Goal: Task Accomplishment & Management: Use online tool/utility

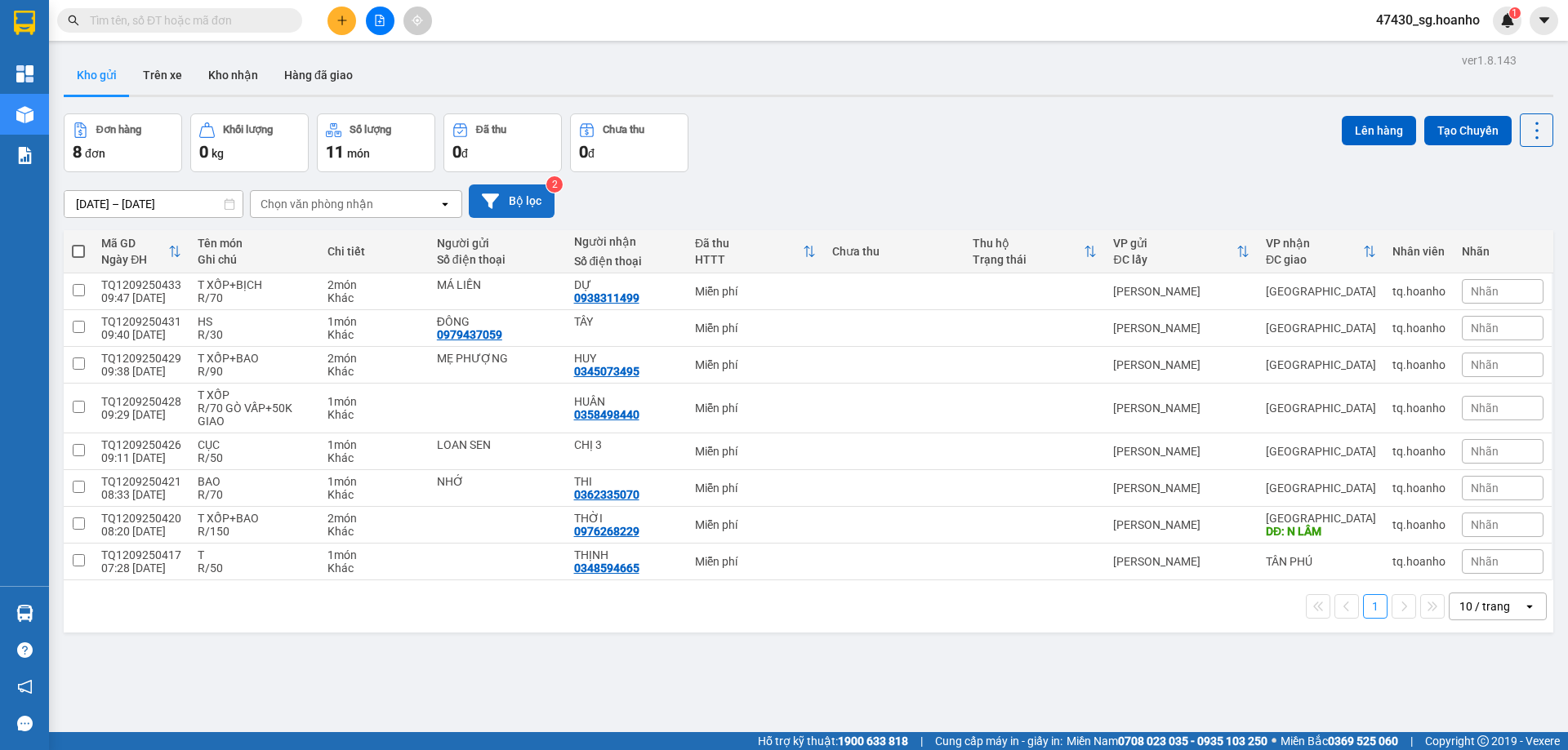
click at [507, 210] on button "Bộ lọc" at bounding box center [511, 201] width 86 height 34
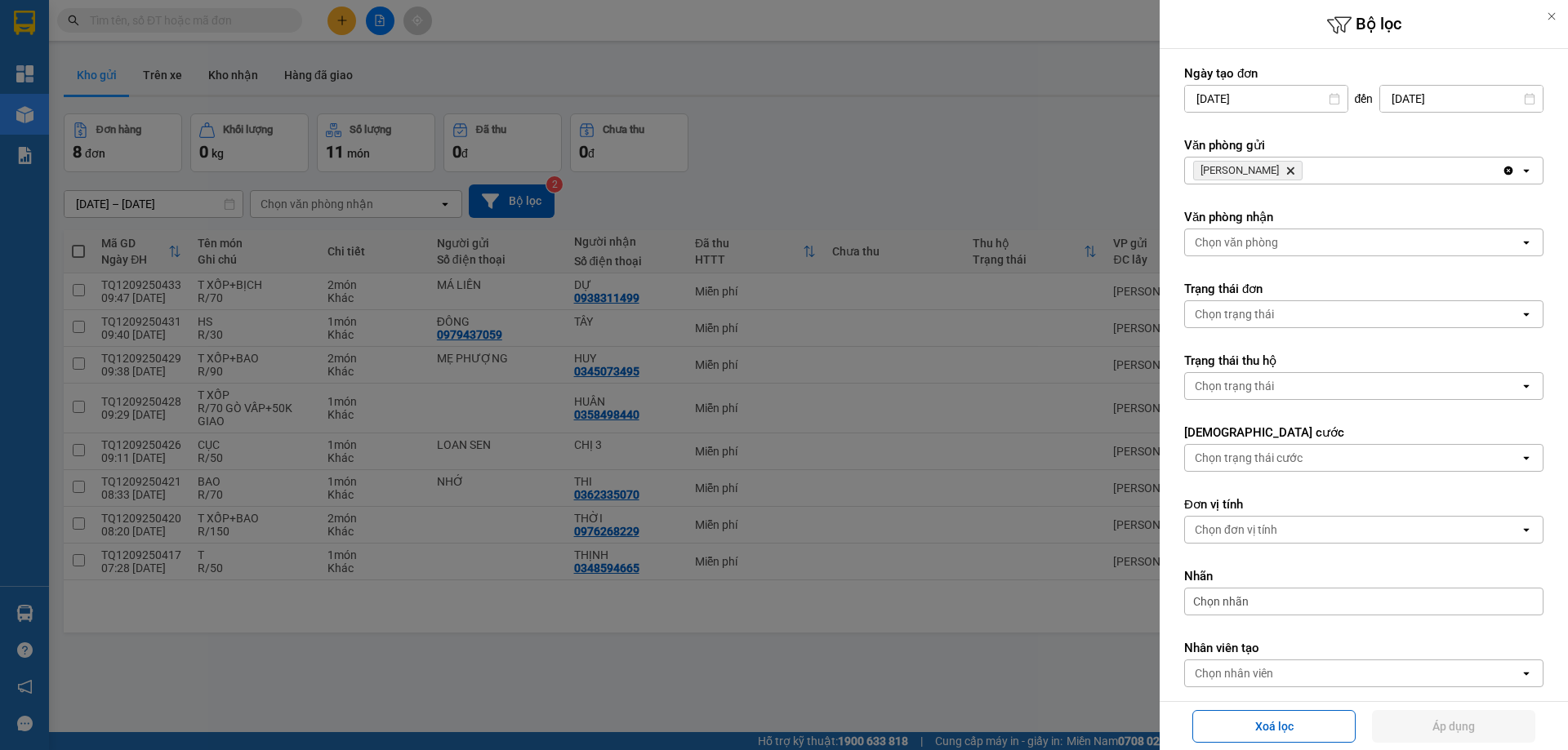
click at [989, 121] on div at bounding box center [784, 375] width 1568 height 750
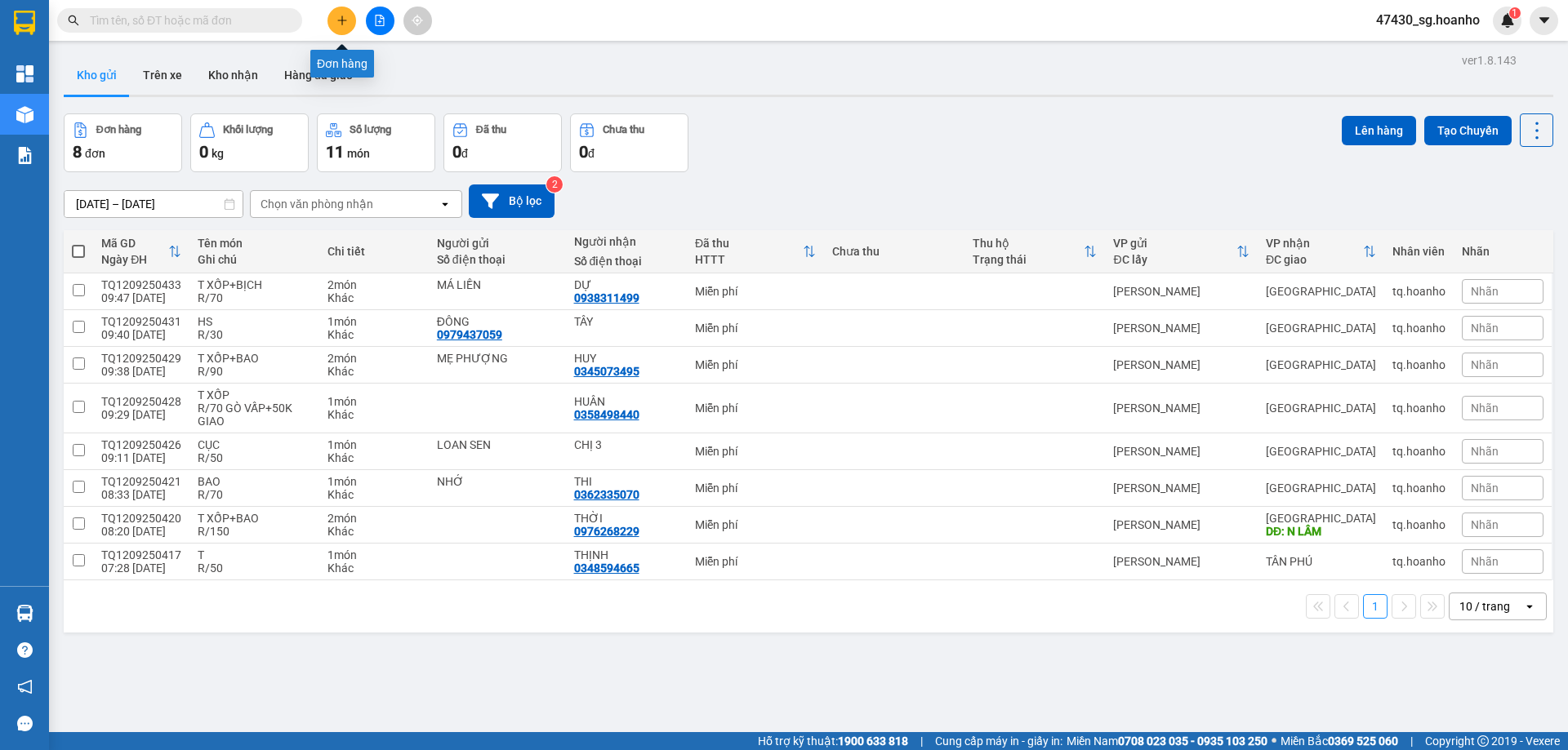
click at [331, 19] on button at bounding box center [342, 21] width 29 height 29
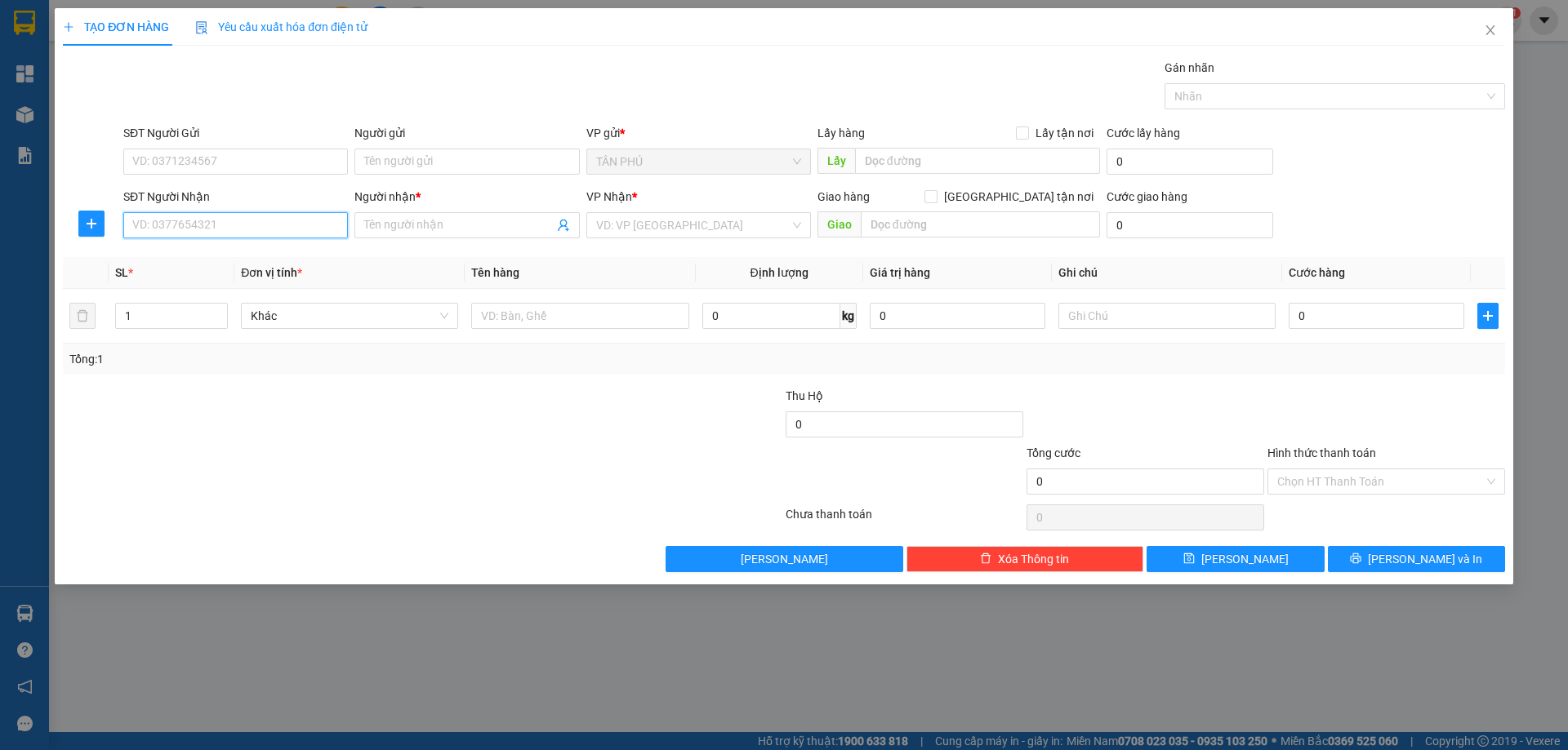
click at [317, 229] on input "SĐT Người Nhận" at bounding box center [235, 225] width 225 height 26
click at [313, 259] on div "0372301050 - HÂN AN NHƠN" at bounding box center [235, 257] width 205 height 18
type input "0372301050"
type input "HÂN AN NHƠN"
type input "0372301050"
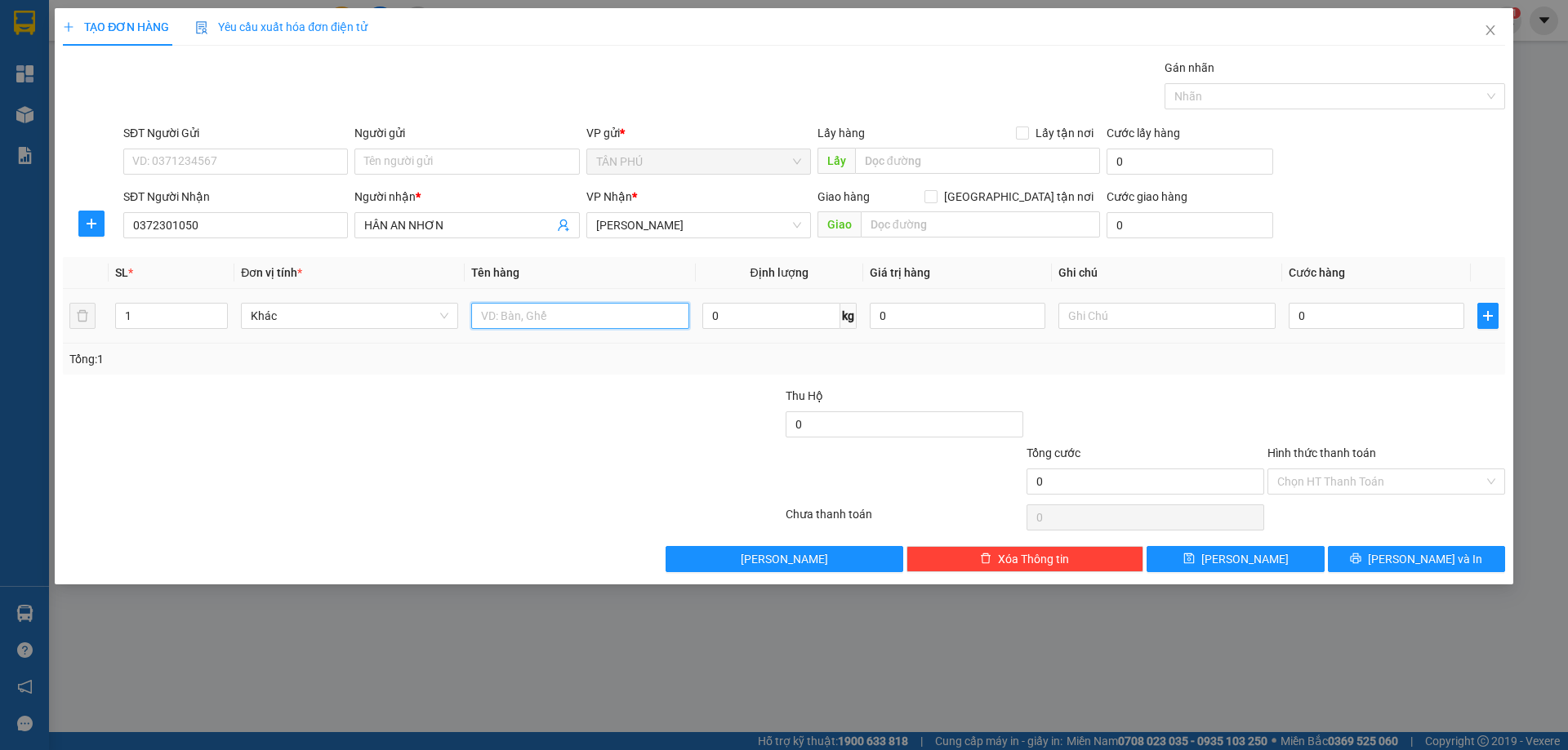
click at [510, 313] on input "text" at bounding box center [580, 315] width 217 height 26
type input "1T"
click at [903, 228] on input "text" at bounding box center [980, 224] width 239 height 26
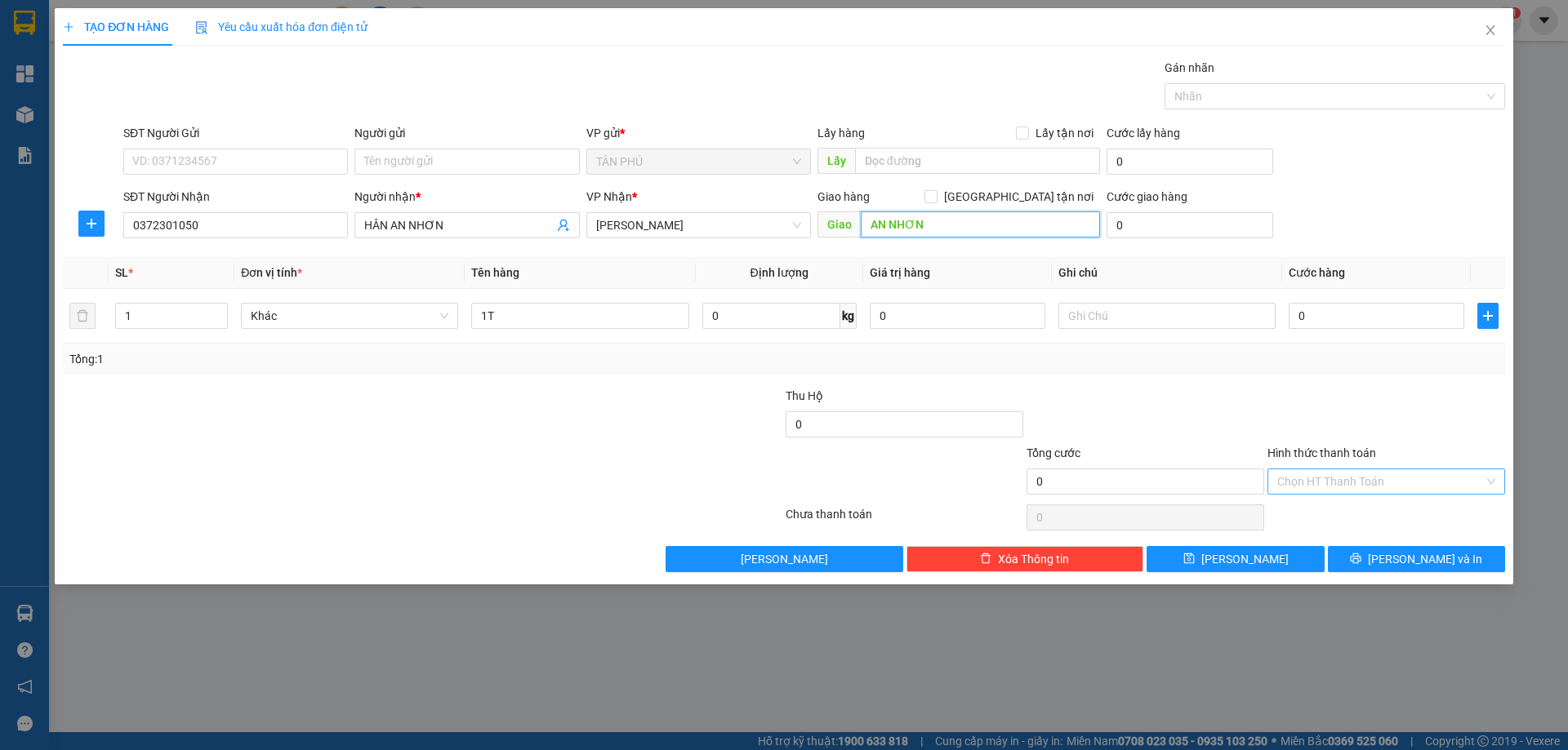
type input "AN NHƠN"
click at [1350, 484] on input "Hình thức thanh toán" at bounding box center [1381, 482] width 207 height 25
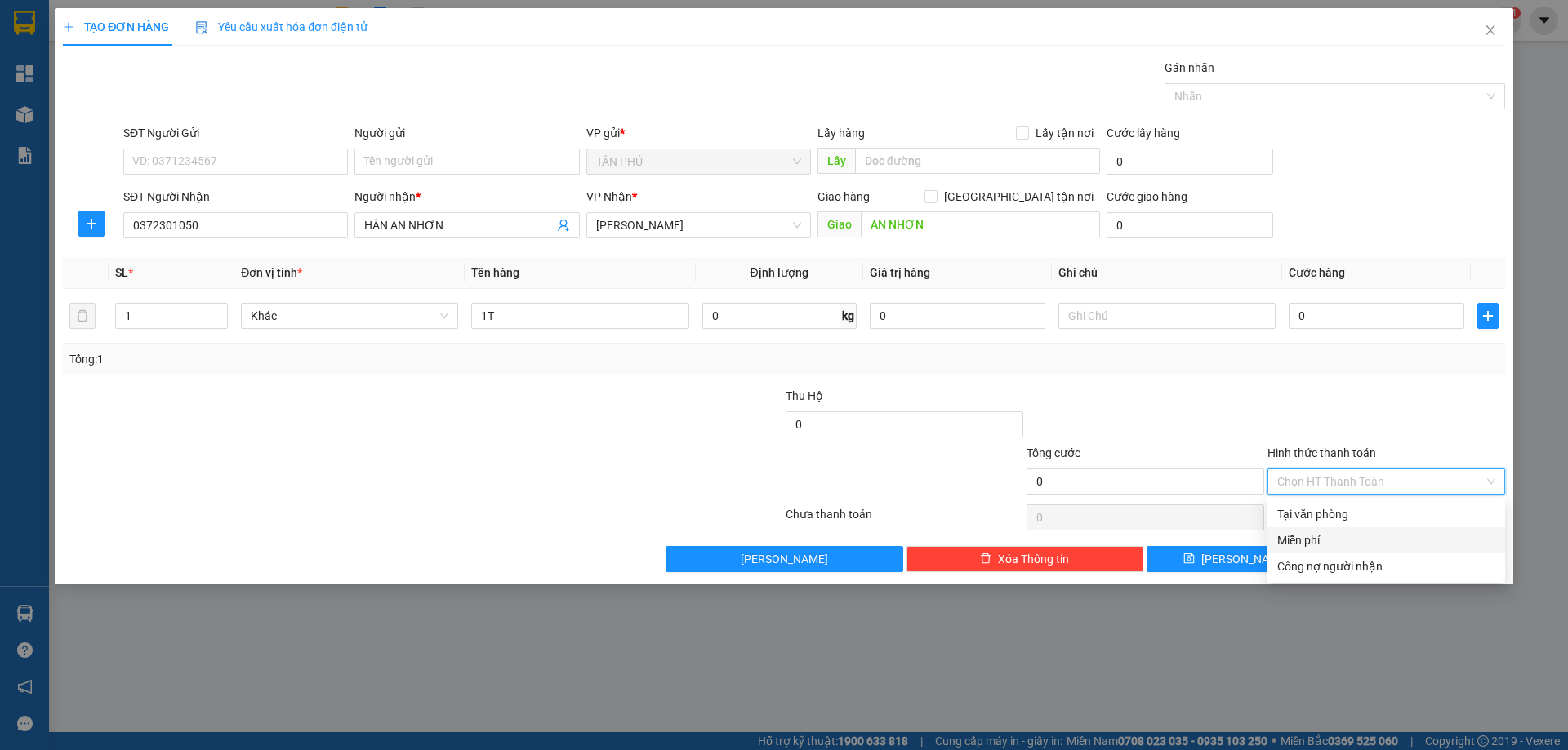
click at [1339, 538] on div "Miễn phí" at bounding box center [1386, 541] width 218 height 18
click at [1186, 302] on div at bounding box center [1167, 316] width 217 height 33
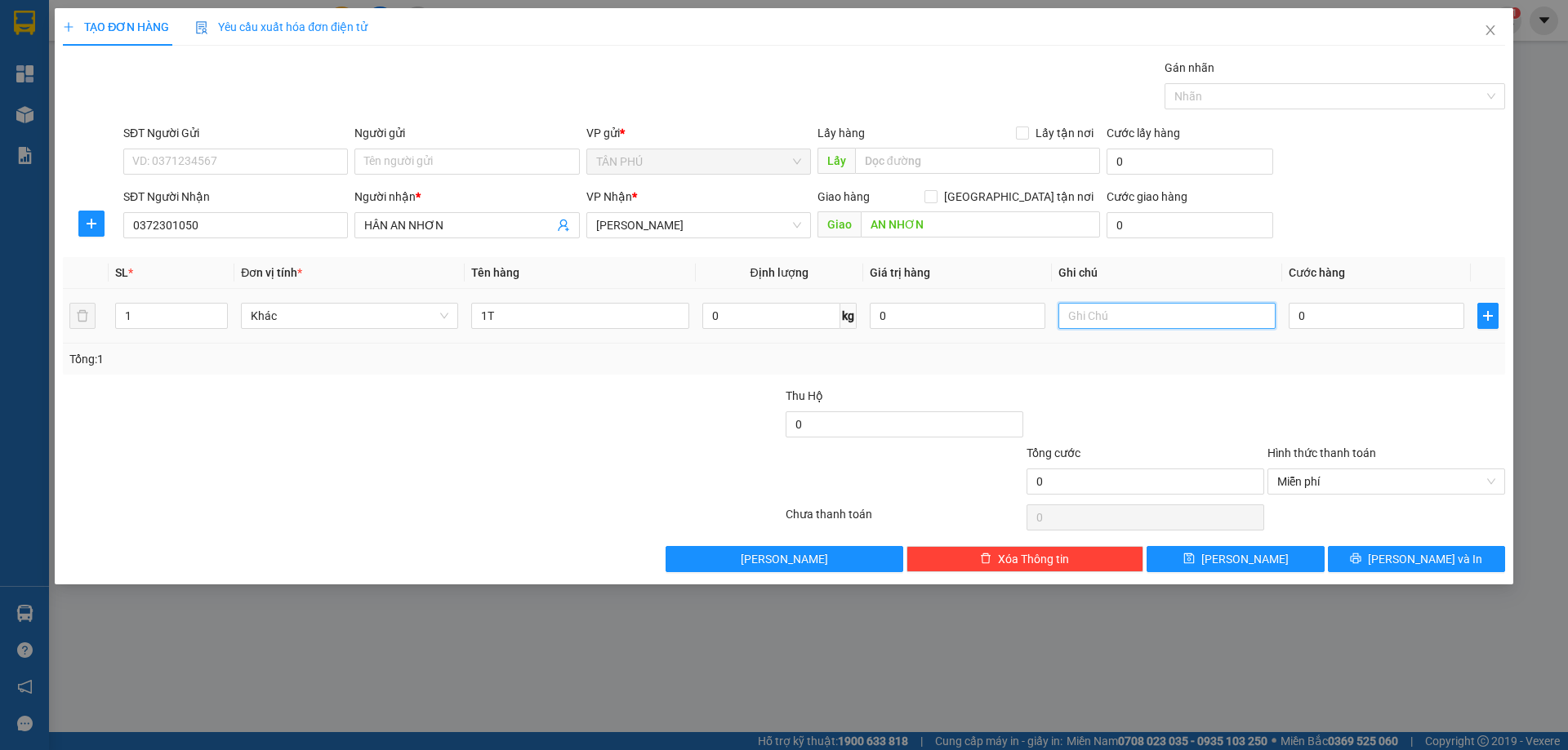
click at [1179, 313] on input "text" at bounding box center [1167, 315] width 217 height 26
type input "C-70"
click at [1414, 560] on span "[PERSON_NAME] và In" at bounding box center [1425, 559] width 114 height 18
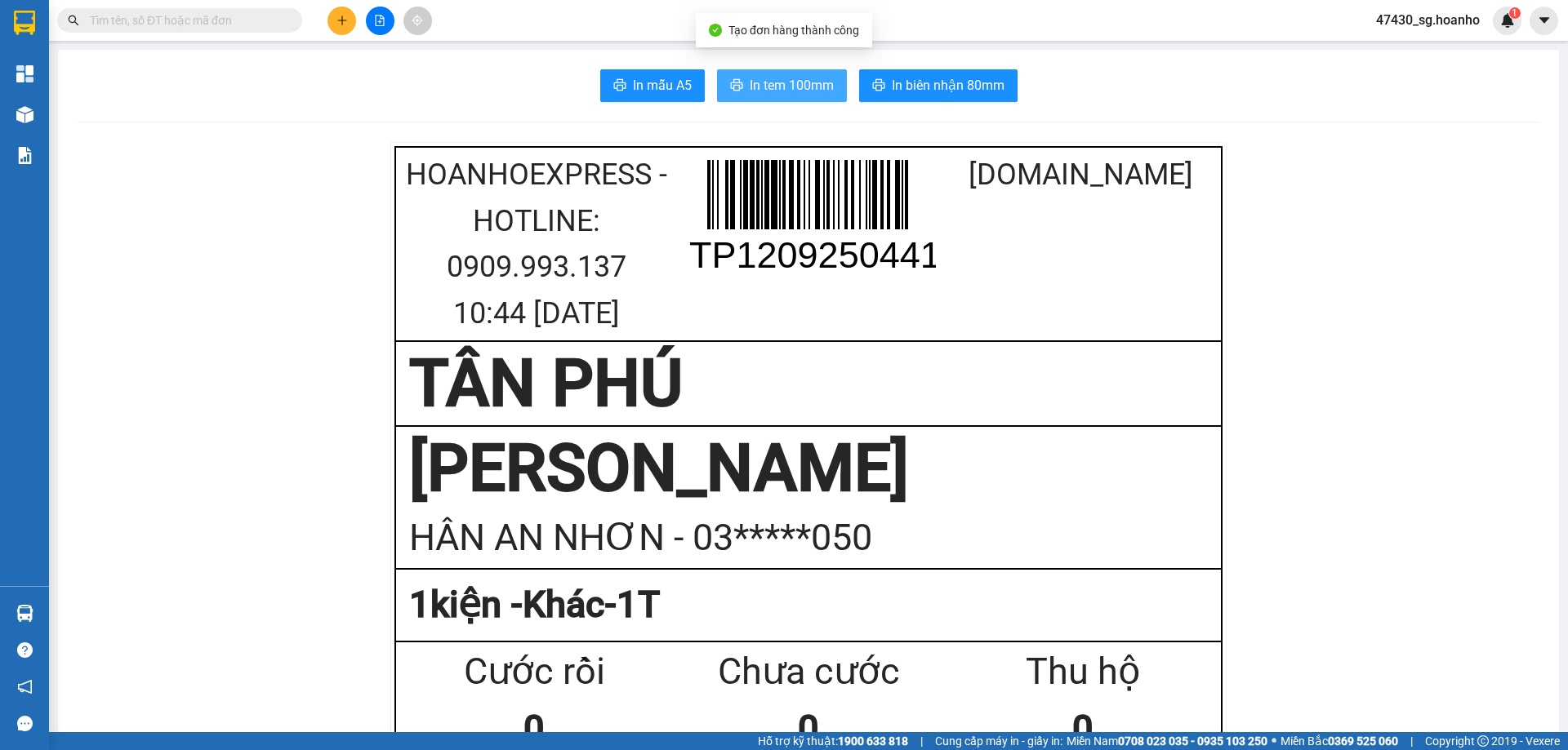
click at [776, 70] on button "In tem 100mm" at bounding box center [782, 85] width 130 height 33
drag, startPoint x: 1227, startPoint y: 644, endPoint x: 1266, endPoint y: 156, distance: 489.6
